Goal: Register for event/course

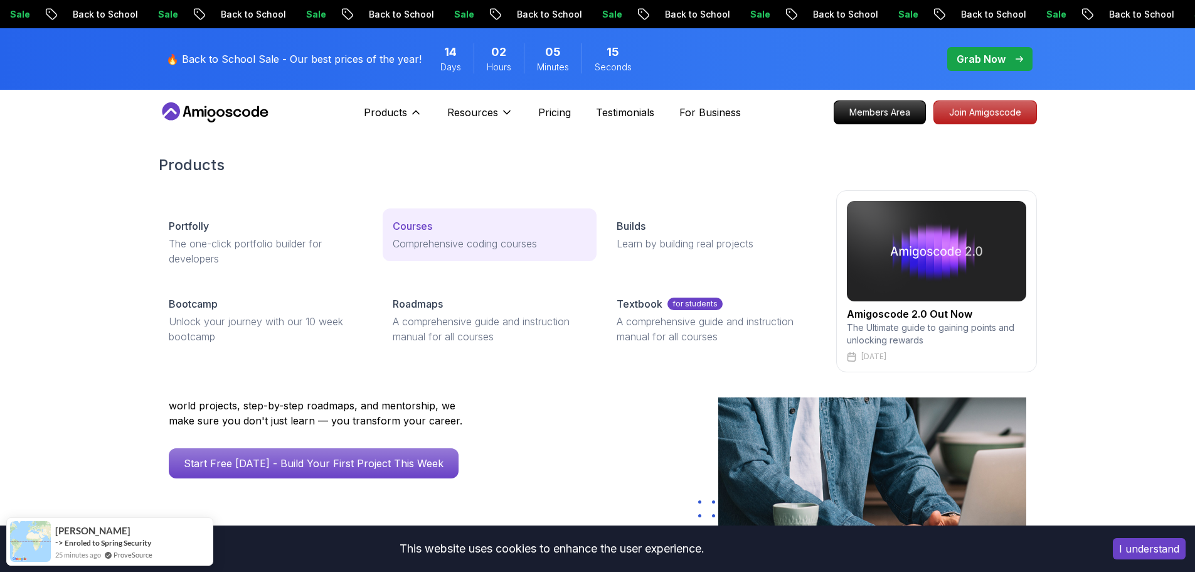
click at [424, 231] on p "Courses" at bounding box center [413, 225] width 40 height 15
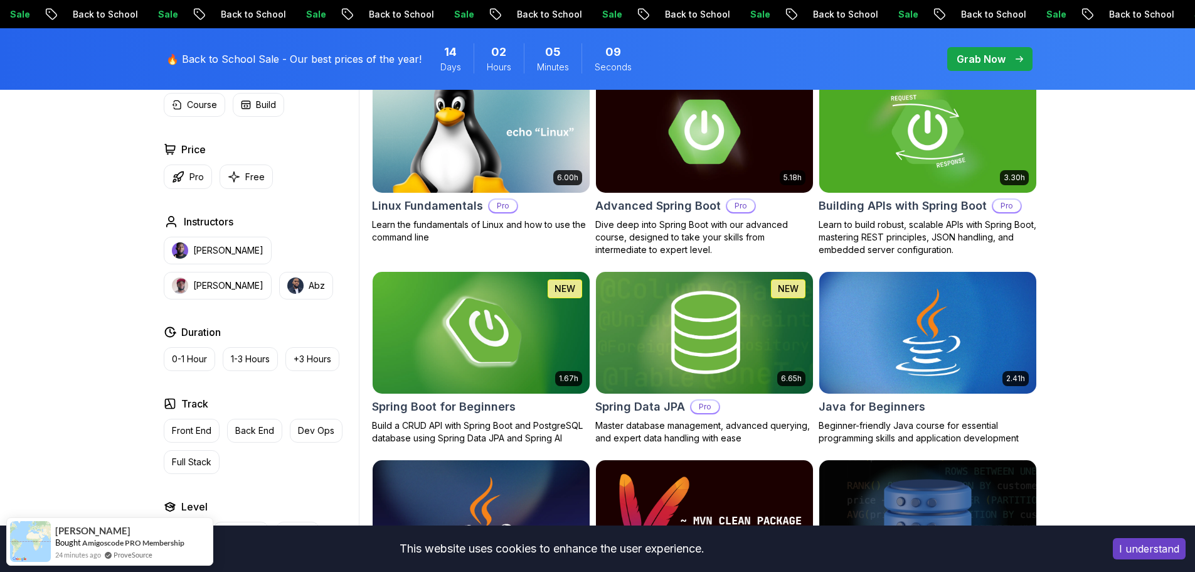
scroll to position [439, 0]
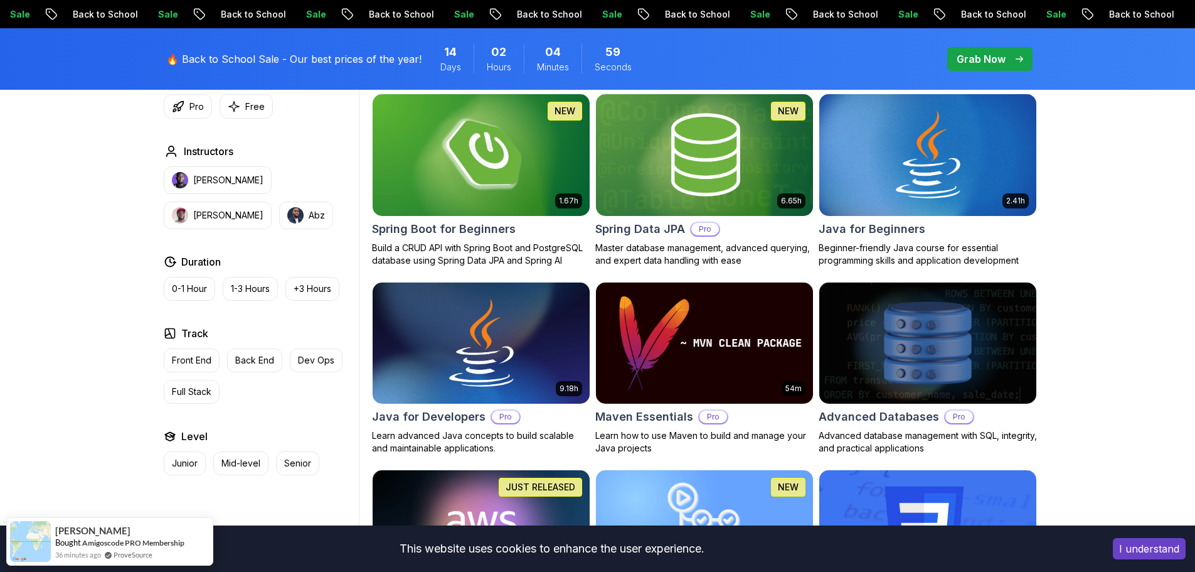
scroll to position [627, 0]
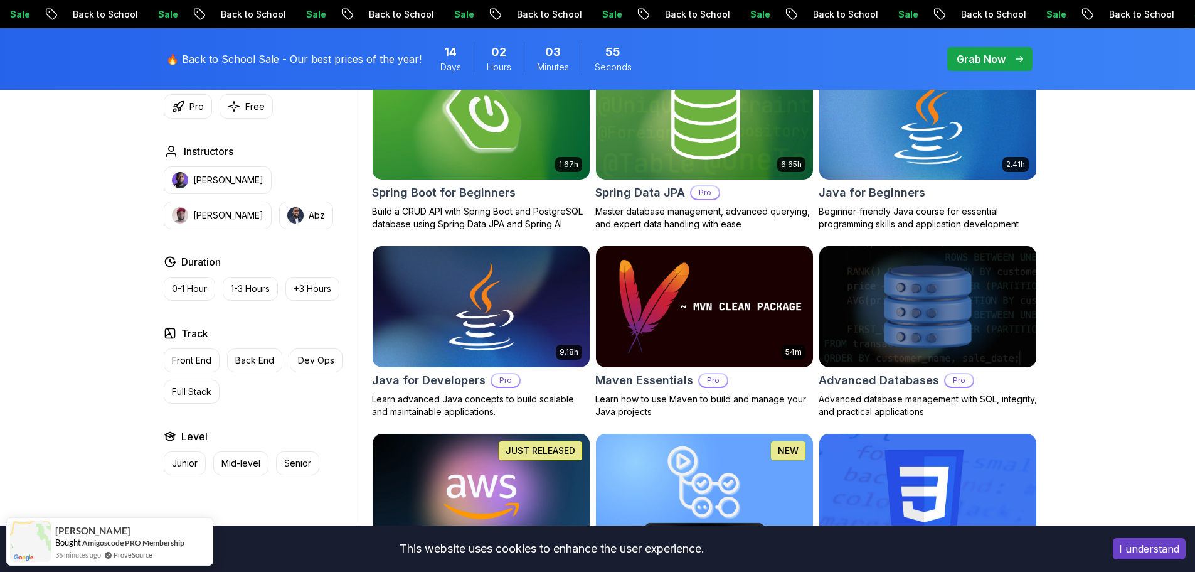
click at [961, 133] on img at bounding box center [928, 118] width 228 height 127
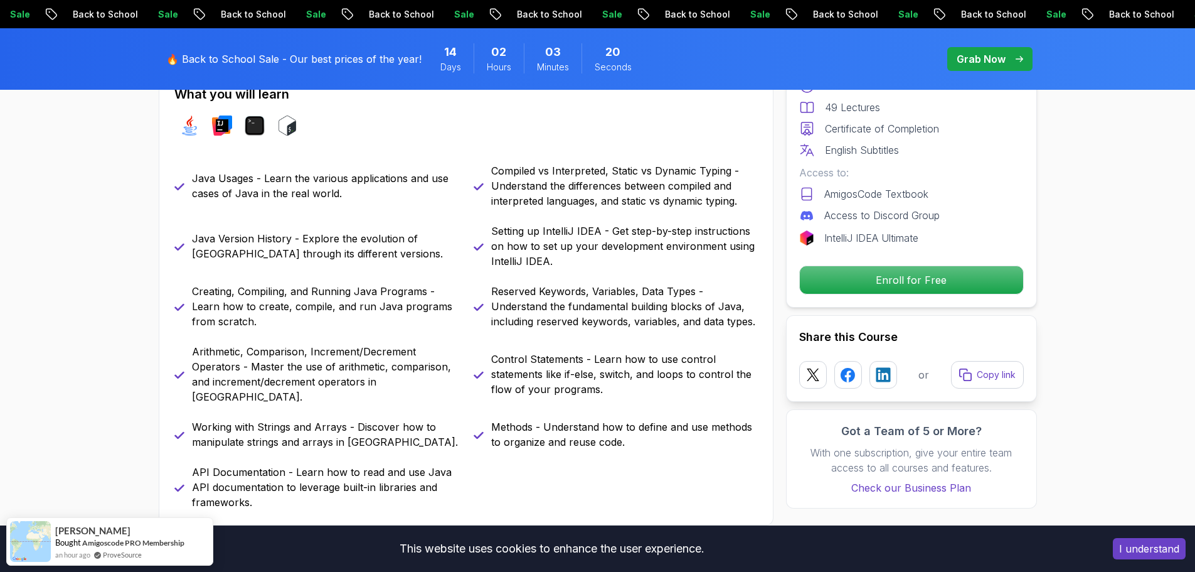
scroll to position [565, 0]
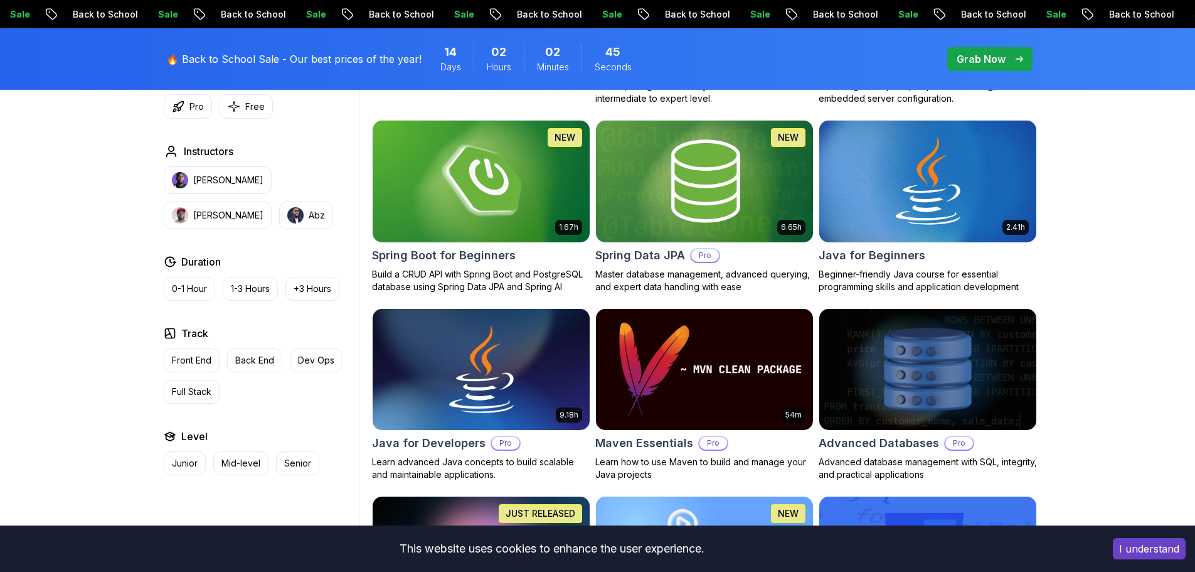
scroll to position [627, 0]
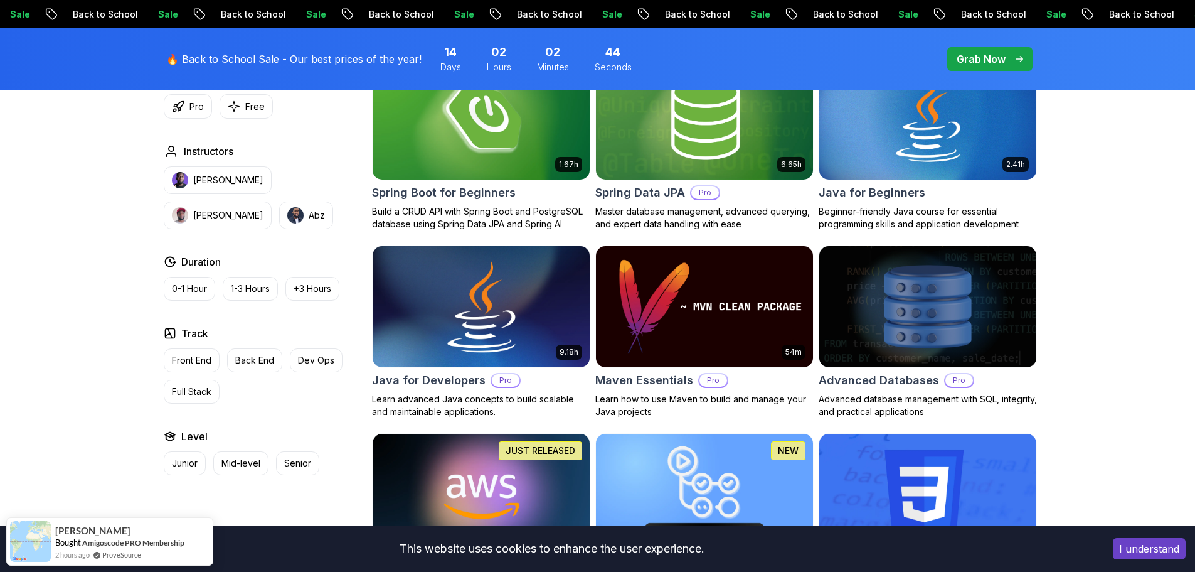
click at [467, 317] on img at bounding box center [481, 306] width 228 height 127
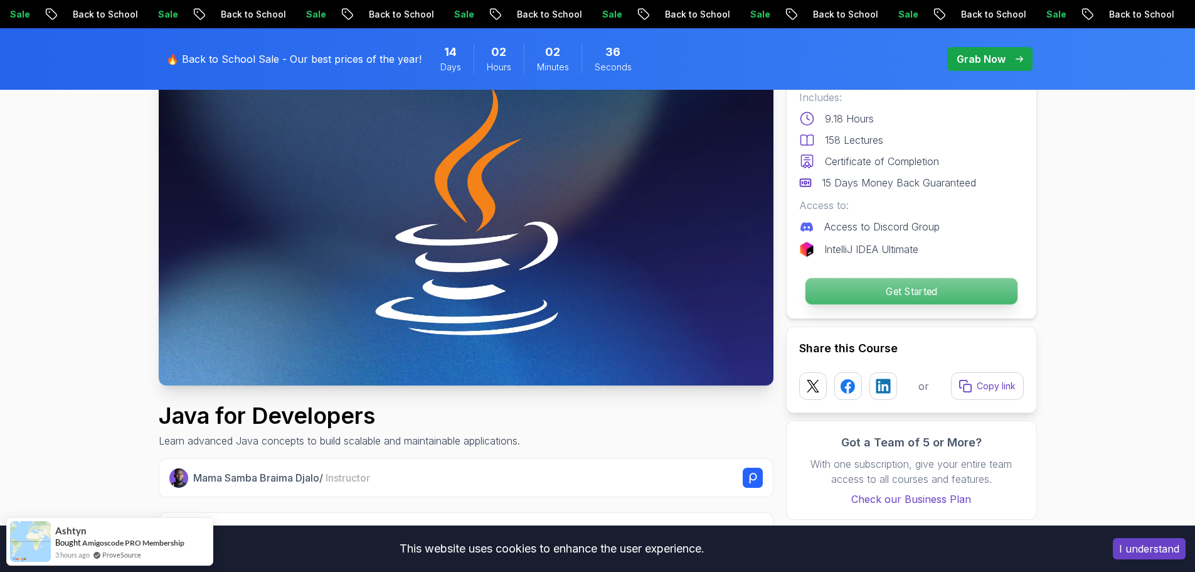
click at [951, 295] on p "Get Started" at bounding box center [911, 291] width 212 height 26
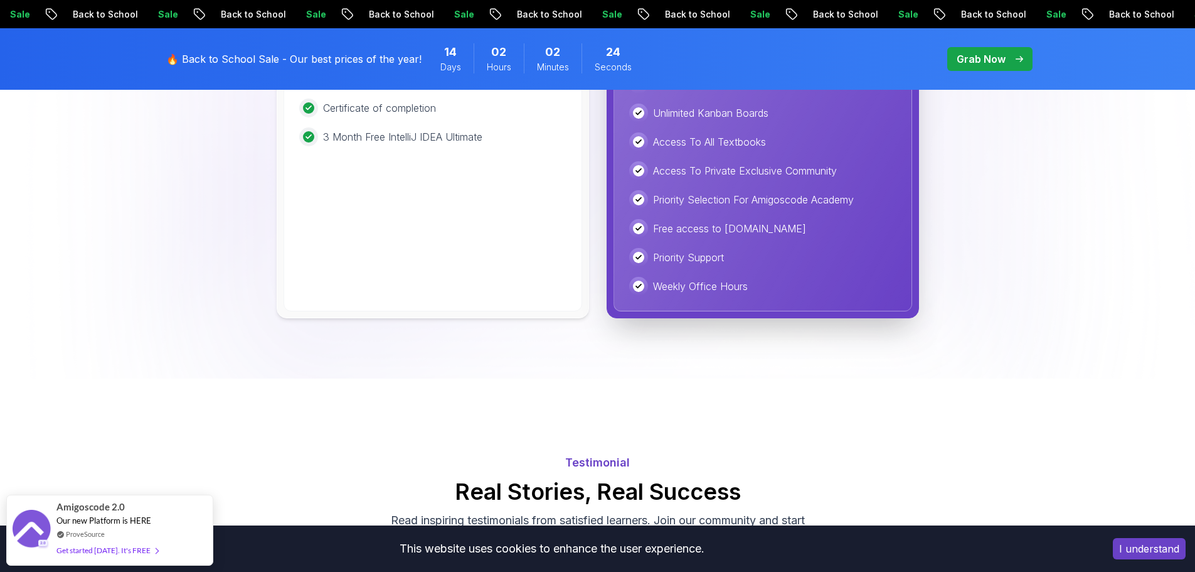
scroll to position [3449, 0]
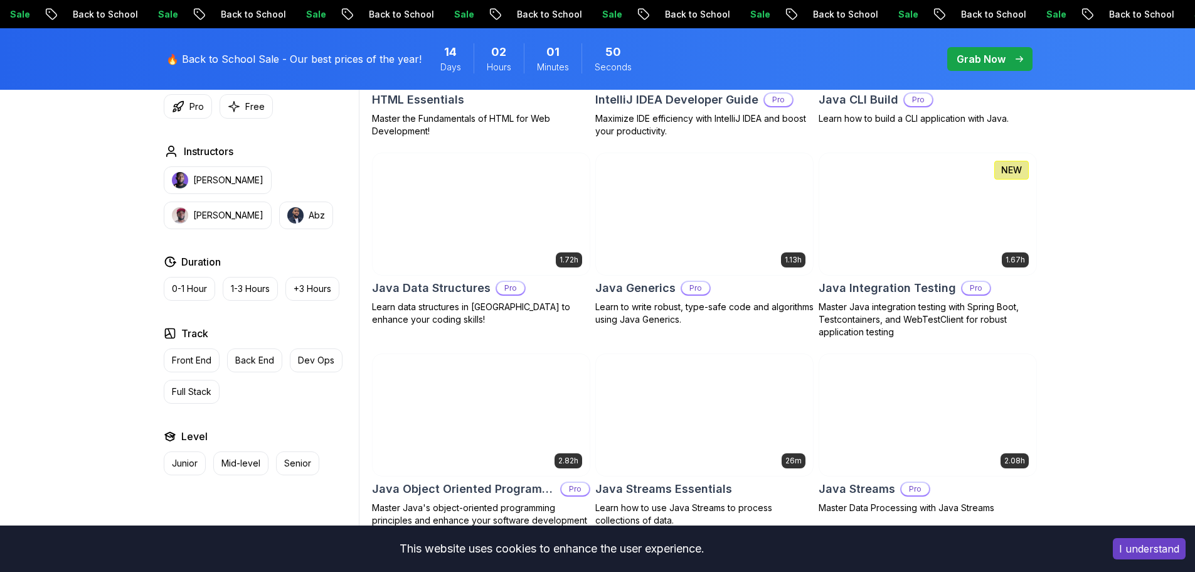
scroll to position [1820, 0]
